Goal: Understand process/instructions

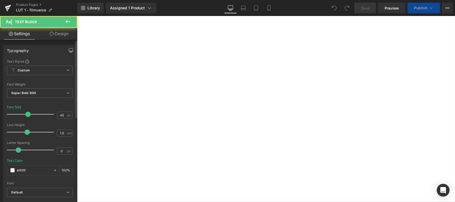
click at [69, 50] on icon "button" at bounding box center [71, 50] width 4 height 3
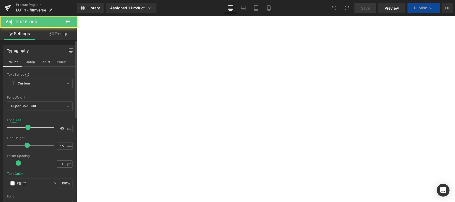
click at [62, 61] on button "Mobile" at bounding box center [61, 61] width 16 height 9
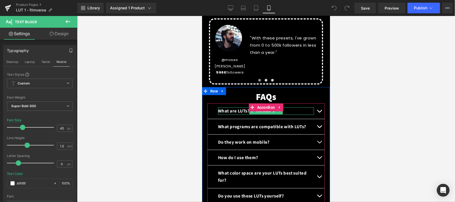
scroll to position [923, 0]
click at [232, 108] on b "What are LUTs?" at bounding box center [233, 111] width 31 height 6
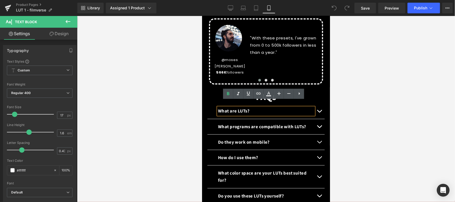
click at [319, 112] on span "button" at bounding box center [319, 112] width 0 height 0
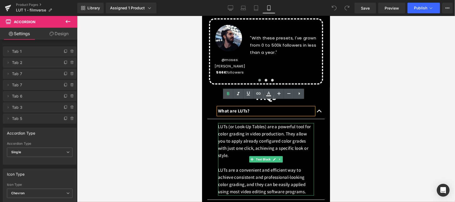
click at [258, 127] on p "LUTs (or Look-Up Tables) are a powerful tool for color grading in video product…" at bounding box center [266, 159] width 96 height 73
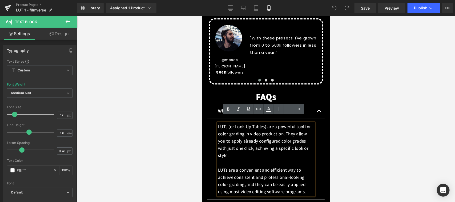
click at [268, 134] on p "LUTs (or Look-Up Tables) are a powerful tool for color grading in video product…" at bounding box center [266, 159] width 96 height 73
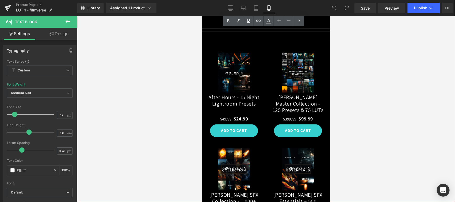
scroll to position [1139, 0]
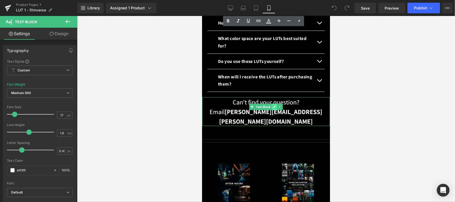
click at [274, 105] on icon at bounding box center [274, 106] width 3 height 3
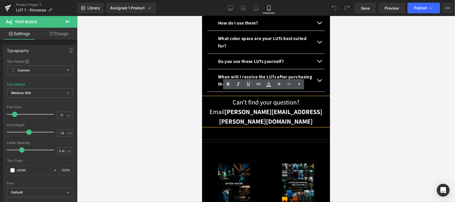
click at [266, 107] on span "[PERSON_NAME][EMAIL_ADDRESS][PERSON_NAME][DOMAIN_NAME]" at bounding box center [270, 116] width 103 height 18
click at [71, 48] on button "button" at bounding box center [71, 50] width 9 height 10
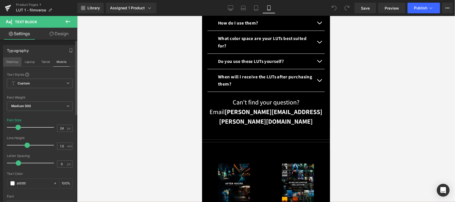
click at [12, 61] on button "Desktop" at bounding box center [12, 61] width 18 height 9
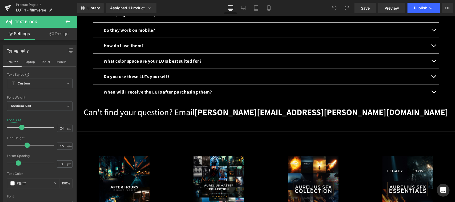
scroll to position [1183, 0]
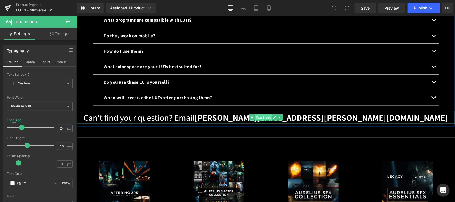
click at [260, 114] on span "Text Block" at bounding box center [263, 117] width 17 height 6
drag, startPoint x: 59, startPoint y: 62, endPoint x: 55, endPoint y: 151, distance: 89.5
click at [60, 62] on button "Mobile" at bounding box center [61, 61] width 16 height 9
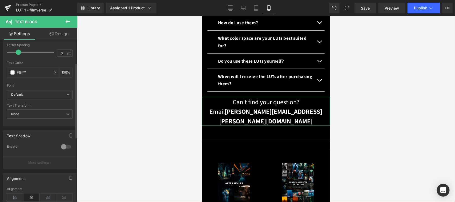
scroll to position [0, 0]
